Goal: Entertainment & Leisure: Consume media (video, audio)

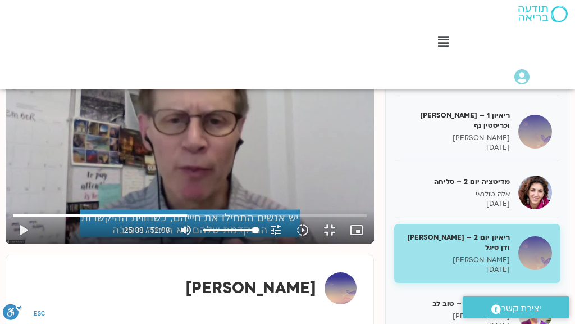
scroll to position [90, 0]
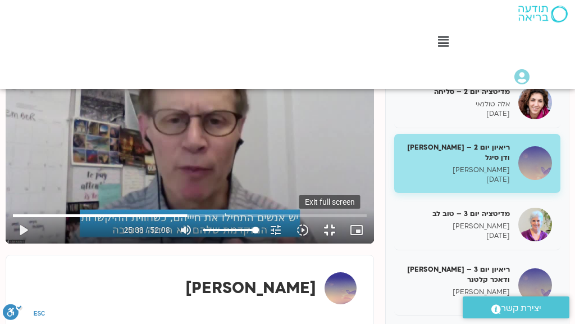
click at [343, 243] on button "fullscreen_exit" at bounding box center [329, 229] width 27 height 27
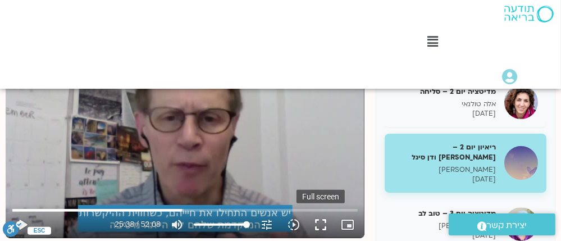
click at [317, 223] on button "fullscreen" at bounding box center [320, 224] width 27 height 27
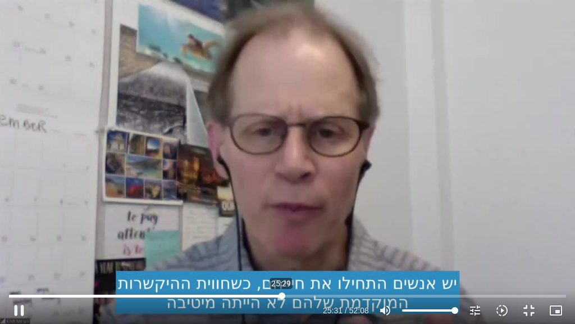
click at [282, 296] on input "Seek" at bounding box center [287, 295] width 557 height 7
click at [17, 310] on button "play_arrow" at bounding box center [19, 310] width 27 height 27
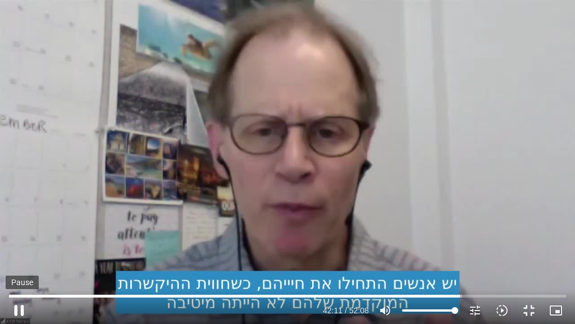
click at [18, 308] on button "pause" at bounding box center [19, 310] width 27 height 27
click at [18, 308] on button "play_arrow" at bounding box center [19, 310] width 27 height 27
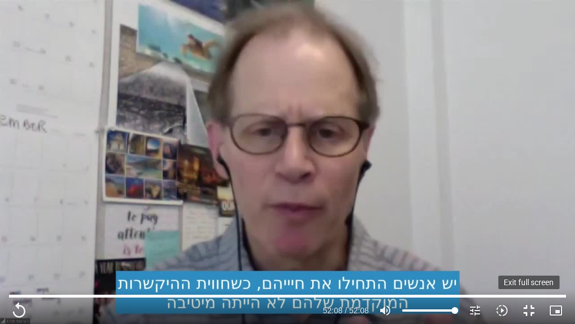
click at [526, 307] on button "fullscreen_exit" at bounding box center [529, 310] width 27 height 27
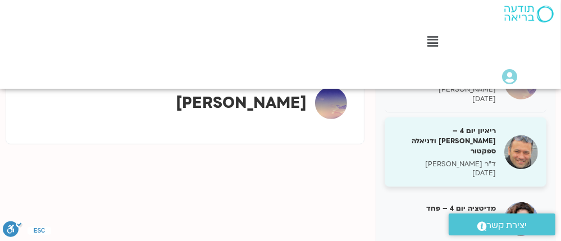
scroll to position [33, 0]
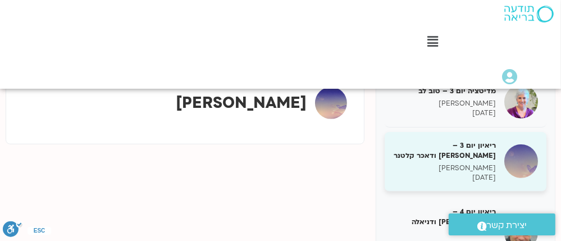
type input "3128.933333"
click at [474, 148] on h5 "ריאיון יום 3 – טארה בראך ודאכר קלטנר" at bounding box center [444, 150] width 103 height 20
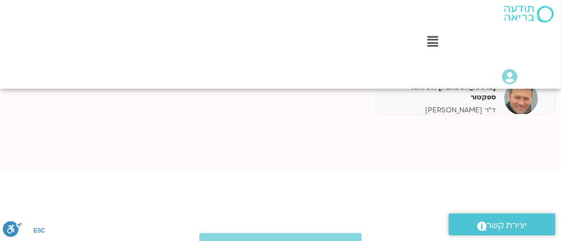
scroll to position [424, 0]
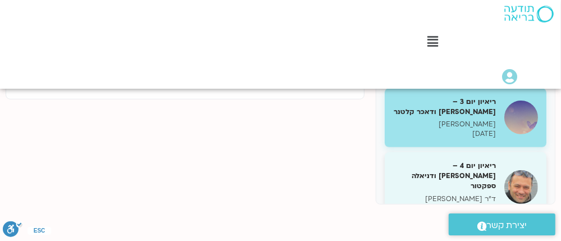
click at [474, 166] on h5 "ריאיון יום 4 – אסף סטי אל-בר ודניאלה ספקטור" at bounding box center [444, 176] width 103 height 31
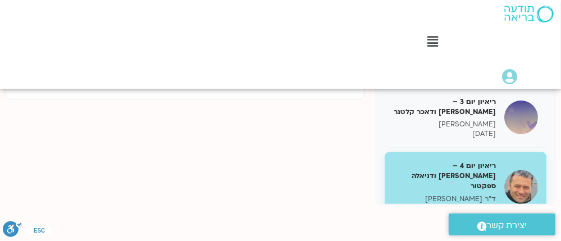
click at [466, 171] on h5 "ריאיון יום 4 – אסף סטי אל-בר ודניאלה ספקטור" at bounding box center [444, 176] width 103 height 31
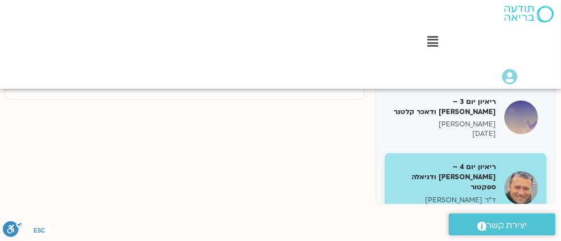
click at [259, 166] on div "מדיטציה יום 1 – חמלה עצמית סנדיה בר קמה 08/10/2025 ריאיון 1 – טארה בראך וכריסטי…" at bounding box center [281, 7] width 550 height 393
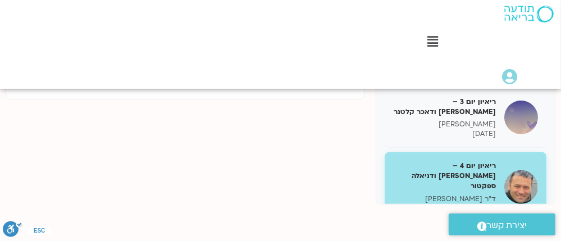
click at [418, 162] on h5 "ריאיון יום 4 – אסף סטי אל-בר ודניאלה ספקטור" at bounding box center [444, 176] width 103 height 31
click at [471, 161] on h5 "ריאיון יום 4 – אסף סטי אל-בר ודניאלה ספקטור" at bounding box center [444, 176] width 103 height 31
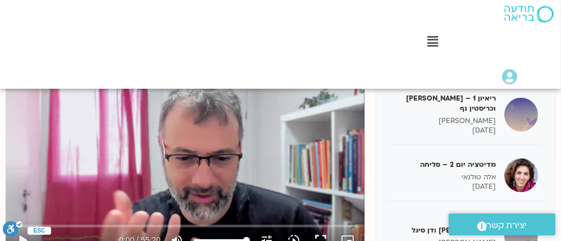
scroll to position [199, 0]
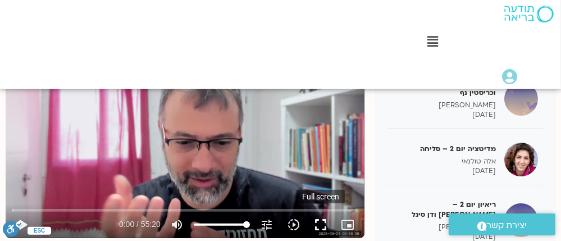
click at [319, 222] on button "fullscreen" at bounding box center [320, 224] width 27 height 27
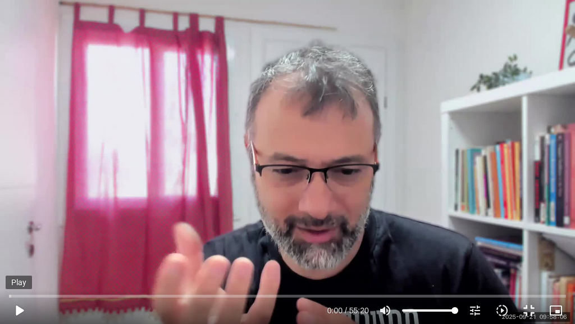
click at [18, 308] on button "play_arrow" at bounding box center [19, 310] width 27 height 27
type input "10.82637"
click at [19, 306] on button "pause" at bounding box center [19, 310] width 27 height 27
click at [16, 308] on button "play_arrow" at bounding box center [19, 310] width 27 height 27
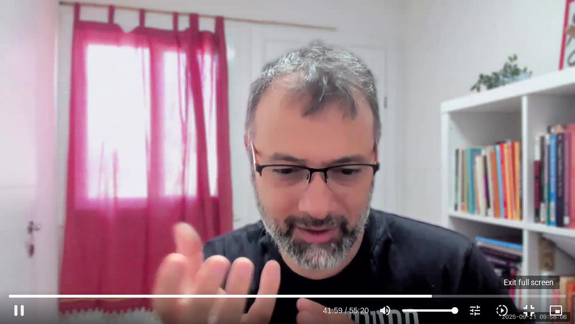
click at [528, 310] on button "fullscreen_exit" at bounding box center [529, 310] width 27 height 27
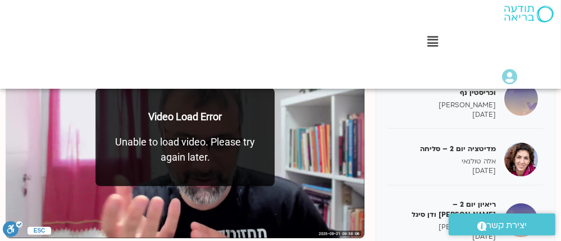
click at [356, 47] on div "Main Menu" at bounding box center [433, 43] width 246 height 19
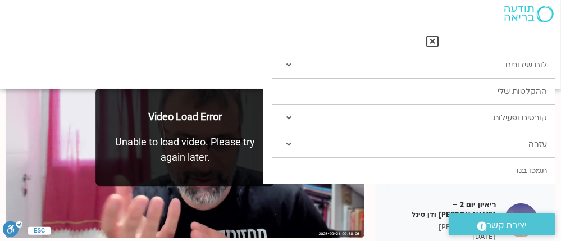
click at [171, 48] on div "Main Menu לוח שידורים לוח שידורים יומי תכניה שבועית ההקלטות שלי קורסים ופעילות …" at bounding box center [280, 44] width 561 height 89
click at [175, 46] on div "Main Menu לוח שידורים לוח שידורים יומי תכניה שבועית ההקלטות שלי קורסים ופעילות …" at bounding box center [280, 44] width 561 height 89
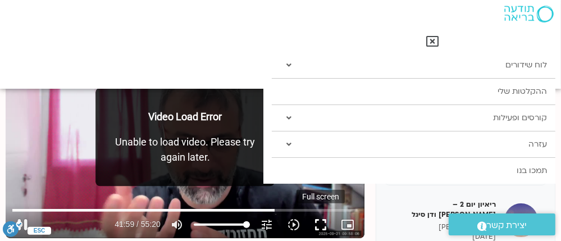
click at [323, 225] on button "fullscreen" at bounding box center [320, 224] width 27 height 27
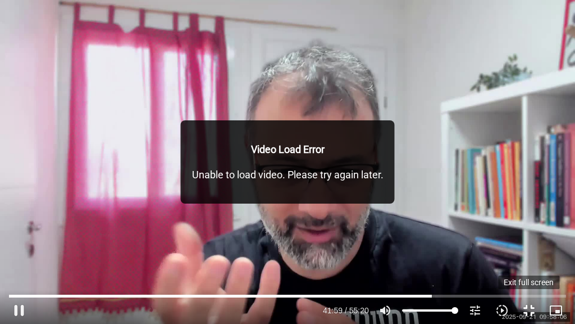
click at [528, 307] on button "fullscreen_exit" at bounding box center [529, 310] width 27 height 27
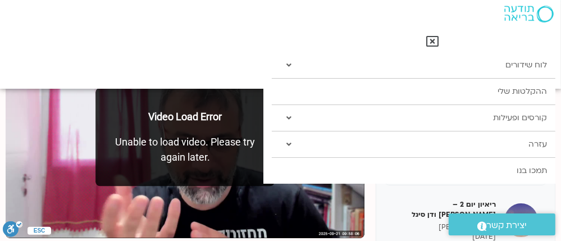
click at [405, 51] on div "Main Menu" at bounding box center [433, 43] width 246 height 19
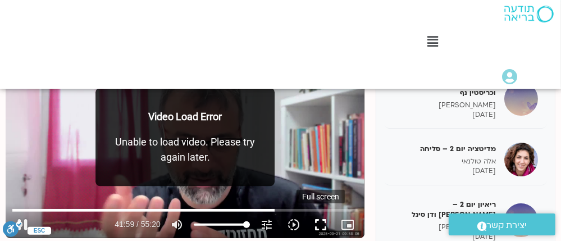
click at [321, 223] on button "fullscreen" at bounding box center [320, 224] width 27 height 27
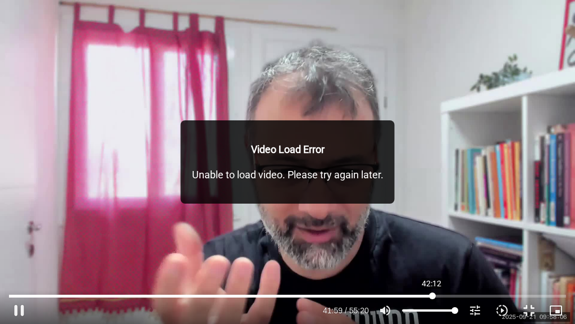
click at [432, 294] on input "Seek" at bounding box center [287, 295] width 557 height 7
click at [429, 294] on input "Seek" at bounding box center [287, 295] width 557 height 7
click at [443, 188] on div "Skip Ad 42:01 pause 42:21 / 55:20 volume_up Mute tune Resolution Auto 720p slow…" at bounding box center [287, 162] width 575 height 324
click at [168, 234] on div "Skip Ad 42:01 play_arrow 42:21 / 55:20 volume_up Mute tune Resolution Auto 720p…" at bounding box center [287, 162] width 575 height 324
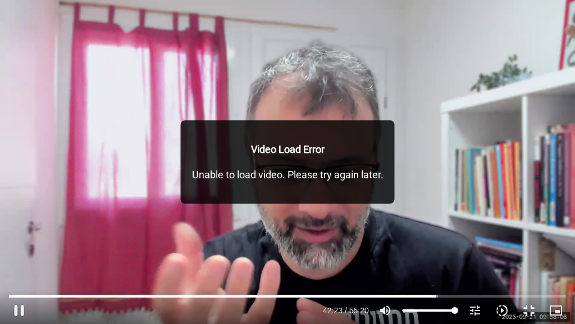
click at [172, 62] on div "Skip Ad 42:01 pause 42:23 / 55:20 volume_up Mute tune Resolution Auto 720p slow…" at bounding box center [287, 162] width 575 height 324
click at [527, 308] on button "fullscreen_exit" at bounding box center [529, 310] width 27 height 27
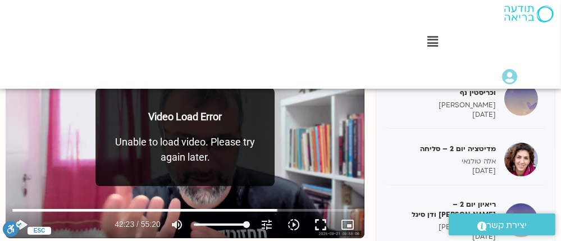
click at [386, 147] on div "מדיטציה יום 1 – חמלה עצמית סנדיה בר קמה 08/10/2025 ריאיון 1 – טארה בראך וכריסטי…" at bounding box center [466, 232] width 180 height 393
click at [345, 139] on div "Skip Ad 43:09 play_arrow 42:23 / 55:20 volume_up Mute tune Resolution Auto 720p…" at bounding box center [185, 137] width 359 height 202
click at [322, 219] on button "fullscreen" at bounding box center [320, 224] width 27 height 27
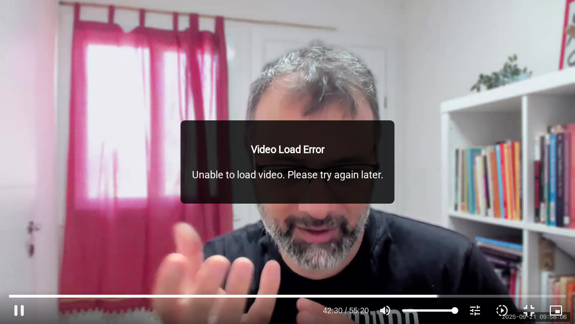
click at [374, 81] on div "Skip Ad 51:51 pause 42:30 / 55:20 volume_up Mute tune Resolution Auto 720p slow…" at bounding box center [287, 162] width 575 height 324
click at [19, 308] on button "play_arrow" at bounding box center [19, 310] width 27 height 27
click at [393, 92] on div "Skip Ad 1:17 pause 42:43 / 55:20 volume_up Mute tune Resolution Auto 720p slow_…" at bounding box center [287, 162] width 575 height 324
click at [369, 149] on p "Video Load Error" at bounding box center [288, 149] width 192 height 15
drag, startPoint x: 369, startPoint y: 149, endPoint x: 302, endPoint y: 192, distance: 79.2
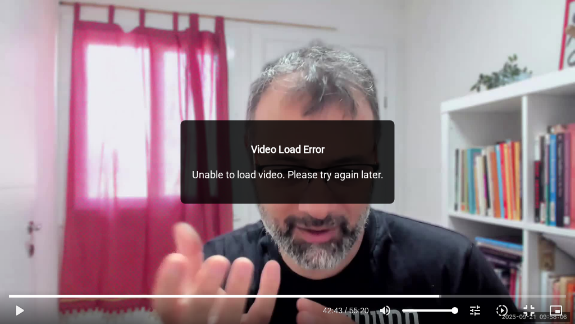
click at [302, 192] on div "Video Load Error Unable to load video. Please try again later." at bounding box center [288, 161] width 214 height 83
click at [305, 193] on div "Video Load Error Unable to load video. Please try again later." at bounding box center [288, 161] width 214 height 83
click at [425, 52] on div "Skip Ad 1:17 play_arrow 42:43 / 55:20 volume_up Mute tune Resolution Auto 720p …" at bounding box center [287, 162] width 575 height 324
click at [528, 307] on button "fullscreen_exit" at bounding box center [529, 310] width 27 height 27
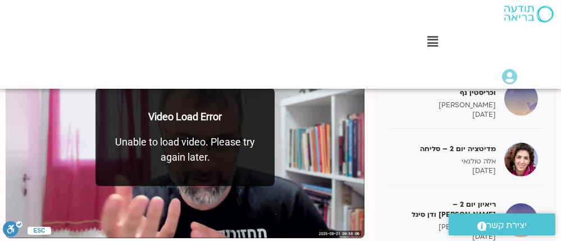
click at [339, 29] on div "Main Menu לוח שידורים לוח שידורים יומי תכניה שבועית ההקלטות שלי קורסים ופעילות …" at bounding box center [433, 43] width 257 height 30
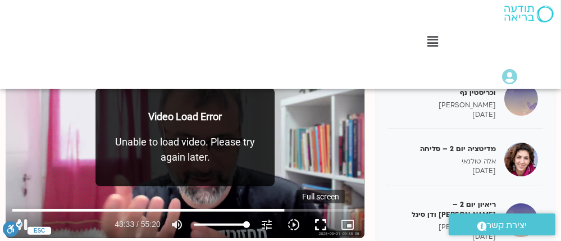
click at [317, 225] on button "fullscreen" at bounding box center [320, 224] width 27 height 27
click at [331, 145] on div "Skip Ad 54:03 pause 43:38 / 55:20 volume_up Mute tune Resolution Auto 720p slow…" at bounding box center [185, 137] width 359 height 202
click at [319, 227] on button "fullscreen" at bounding box center [320, 224] width 27 height 27
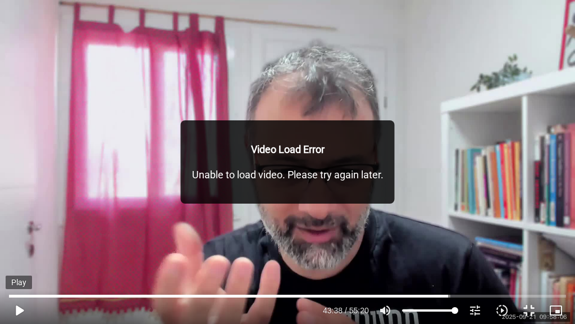
click at [21, 308] on button "play_arrow" at bounding box center [19, 310] width 27 height 27
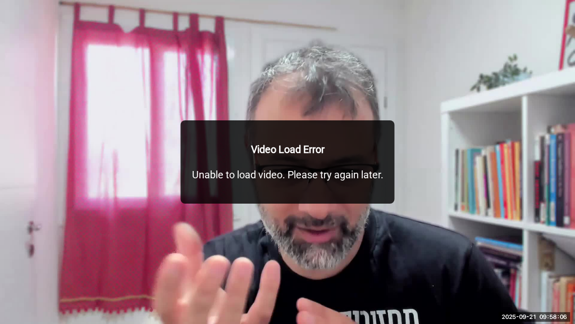
drag, startPoint x: 411, startPoint y: 146, endPoint x: 384, endPoint y: 72, distance: 78.6
click at [384, 72] on div "Skip Ad 3:02 pause 43:44 / 55:20 volume_up Mute tune Resolution Auto 720p slow_…" at bounding box center [287, 162] width 575 height 324
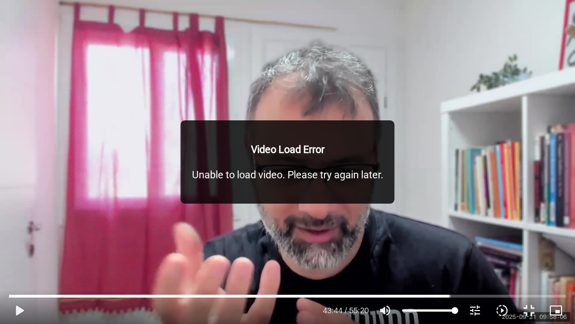
drag, startPoint x: 393, startPoint y: 120, endPoint x: 434, endPoint y: 52, distance: 78.9
click at [434, 52] on div "Skip Ad 3:02 play_arrow 43:44 / 55:20 volume_up Mute tune Resolution Auto 720p …" at bounding box center [287, 162] width 575 height 324
click at [267, 169] on p "Unable to load video. Please try again later." at bounding box center [288, 174] width 192 height 15
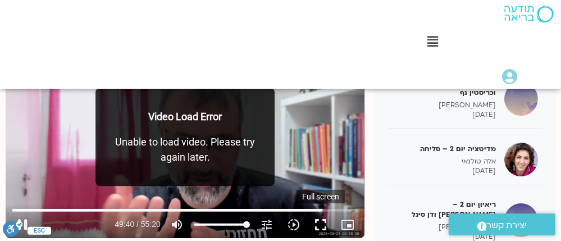
click at [321, 222] on button "fullscreen" at bounding box center [320, 224] width 27 height 27
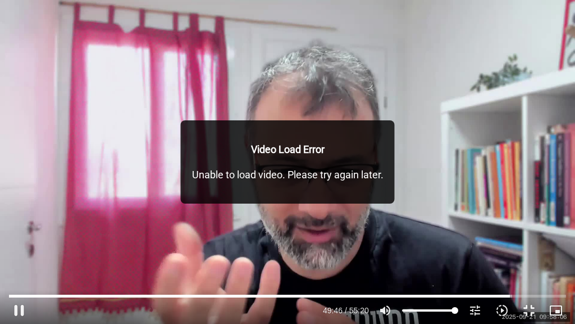
drag, startPoint x: 183, startPoint y: 122, endPoint x: 148, endPoint y: 97, distance: 43.5
click at [148, 97] on div "Skip Ad 48:33 pause 49:46 / 55:20 volume_up Mute tune Resolution Auto 720p slow…" at bounding box center [287, 162] width 575 height 324
click at [290, 117] on div "Skip Ad 48:33 pause 49:50 / 55:20 volume_up Mute tune Resolution Auto 720p slow…" at bounding box center [287, 162] width 575 height 324
click at [433, 133] on div "Skip Ad 48:33 play_arrow 49:50 / 55:20 volume_up Mute tune Resolution Auto 720p…" at bounding box center [287, 162] width 575 height 324
click at [528, 308] on button "fullscreen_exit" at bounding box center [529, 310] width 27 height 27
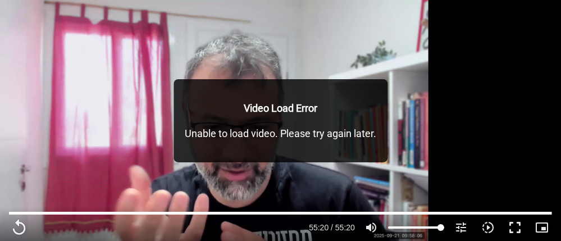
type input "3320.68"
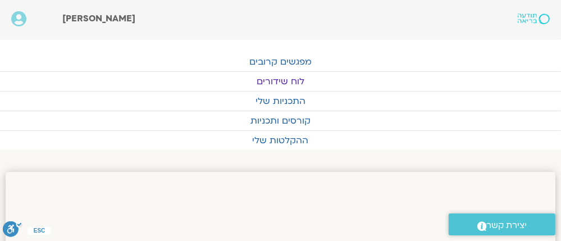
click at [276, 77] on link "לוח שידורים" at bounding box center [280, 81] width 561 height 19
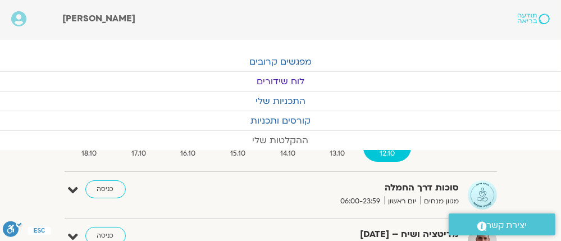
click at [333, 147] on link "ההקלטות שלי" at bounding box center [280, 140] width 561 height 19
click at [334, 151] on span "13.10" at bounding box center [338, 154] width 48 height 12
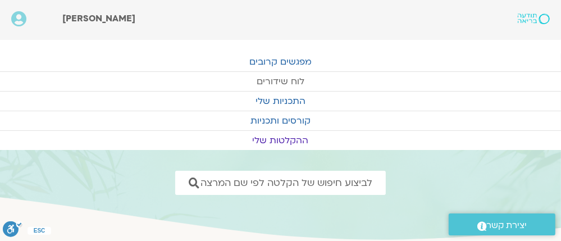
click at [281, 76] on link "לוח שידורים" at bounding box center [280, 81] width 561 height 19
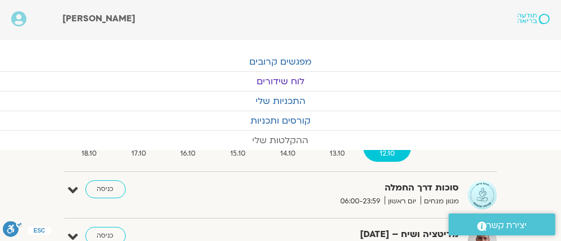
click at [334, 148] on link "ההקלטות שלי" at bounding box center [280, 140] width 561 height 19
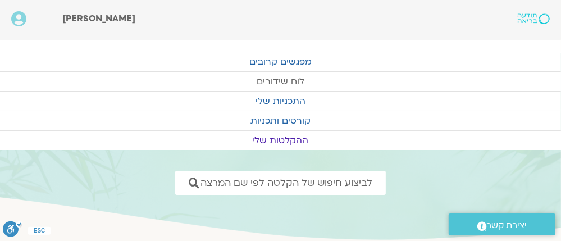
click at [275, 76] on link "לוח שידורים" at bounding box center [280, 81] width 561 height 19
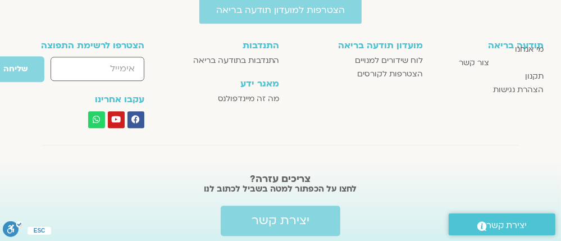
scroll to position [1911, 0]
